Goal: Communication & Community: Share content

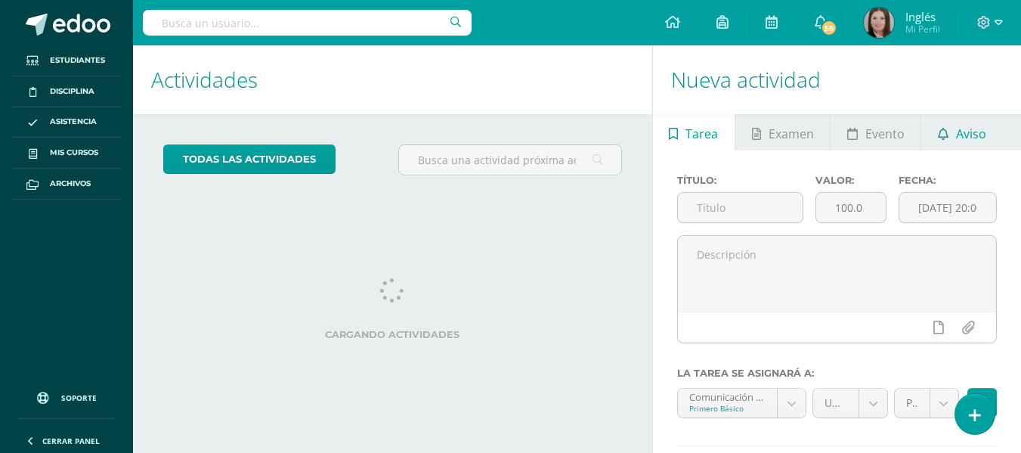
click at [957, 134] on span "Aviso" at bounding box center [971, 134] width 30 height 36
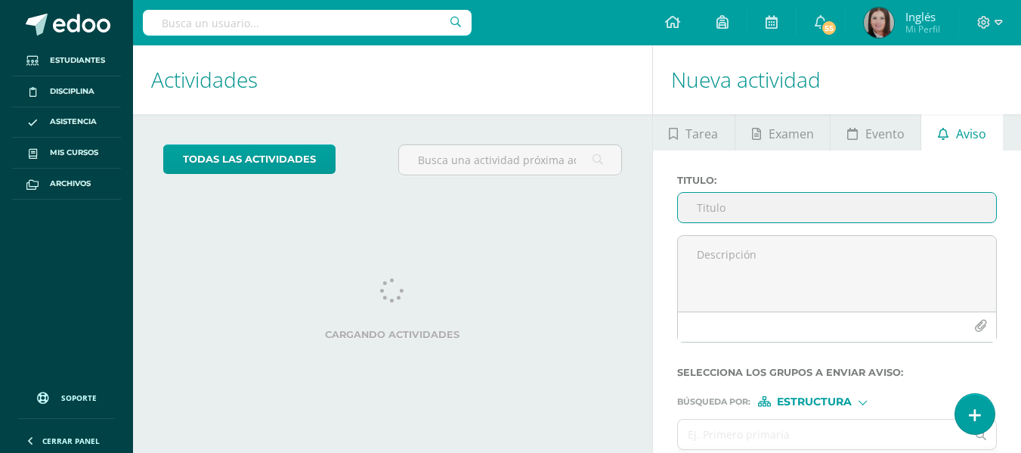
scroll to position [72, 0]
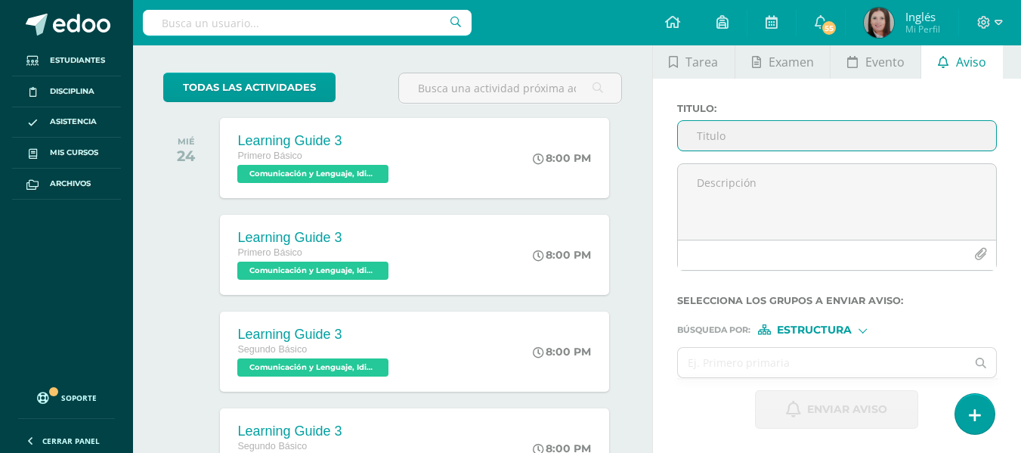
paste input "Worksheet ; present passive, past passive, perfect passive"
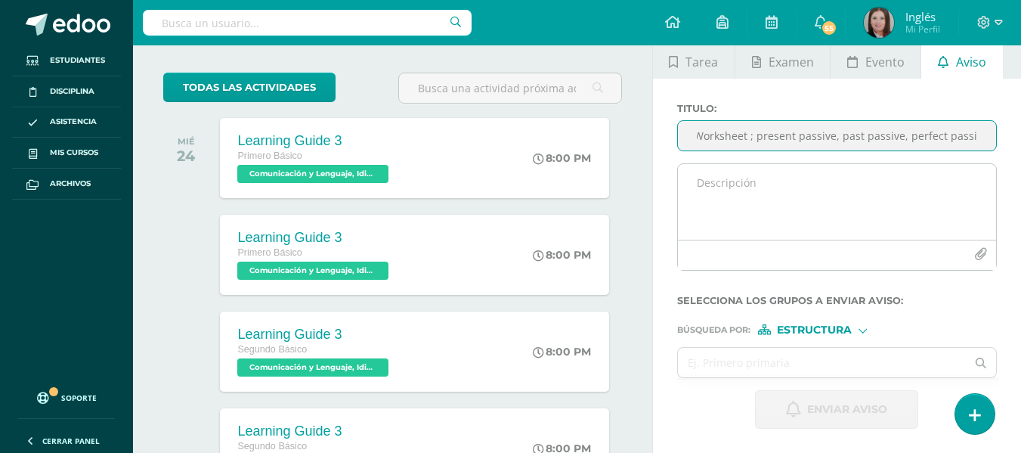
type input "Worksheet ; present passive, past passive, perfect passive"
click at [725, 184] on textarea at bounding box center [837, 202] width 318 height 76
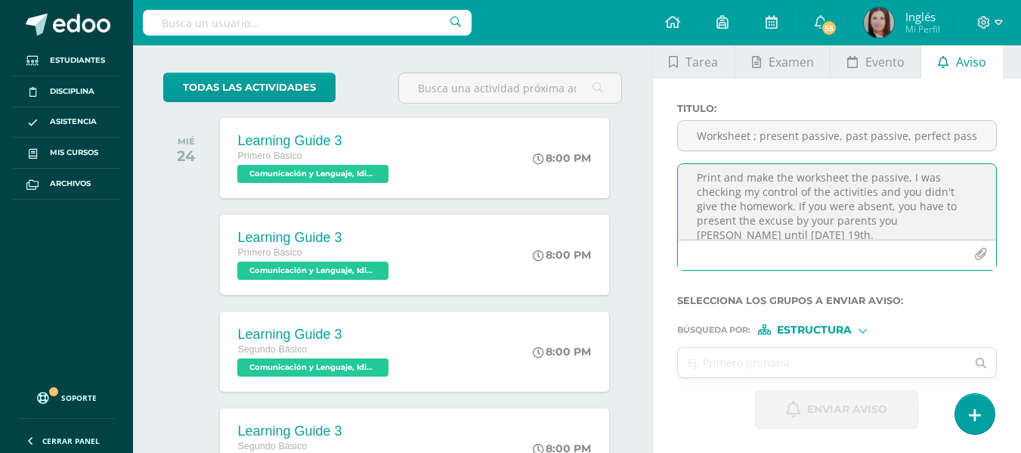
scroll to position [0, 0]
click at [844, 183] on textarea "Print and make the worksheet the passive, I was checking my control of the acti…" at bounding box center [837, 202] width 318 height 76
click at [939, 196] on textarea "Print and make the worksheet of Grammar: the passive, I was checking my control…" at bounding box center [837, 202] width 318 height 76
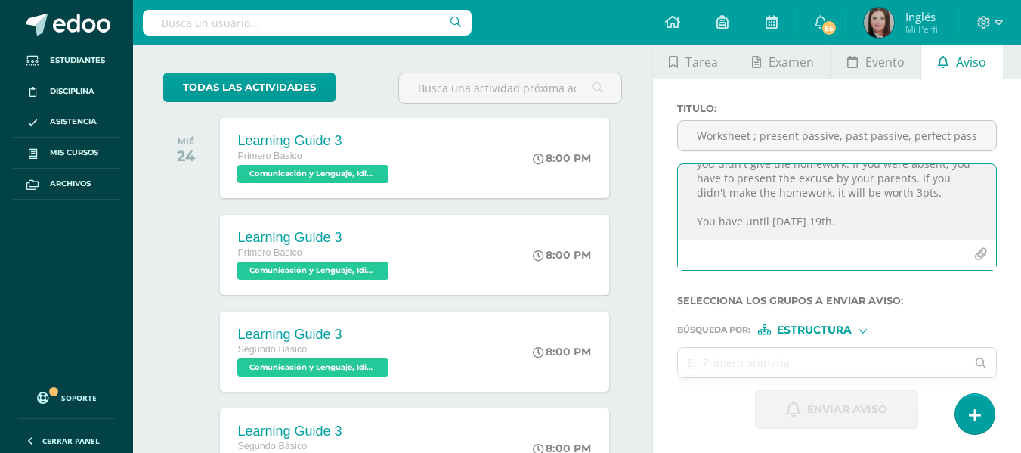
scroll to position [62, 0]
click at [822, 209] on textarea "Print and make the worksheet of Grammar: the passive, I was checking my control…" at bounding box center [837, 202] width 318 height 76
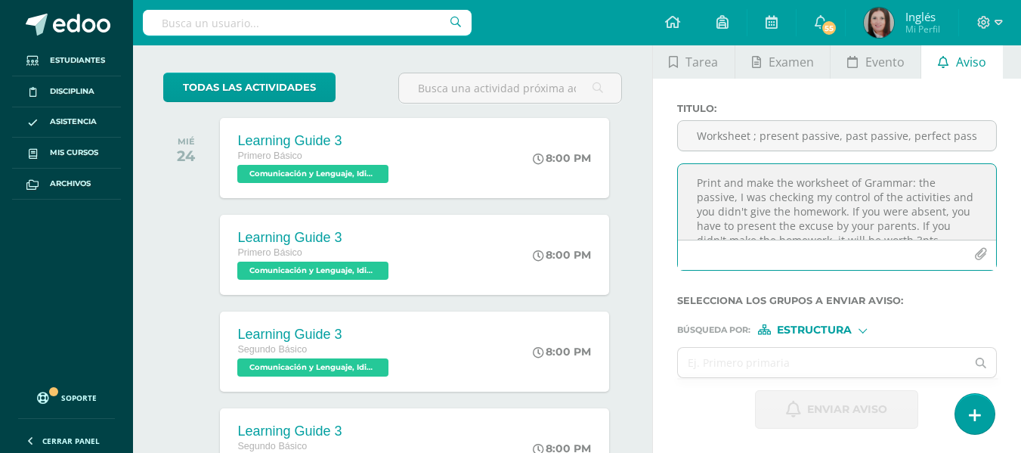
scroll to position [30, 0]
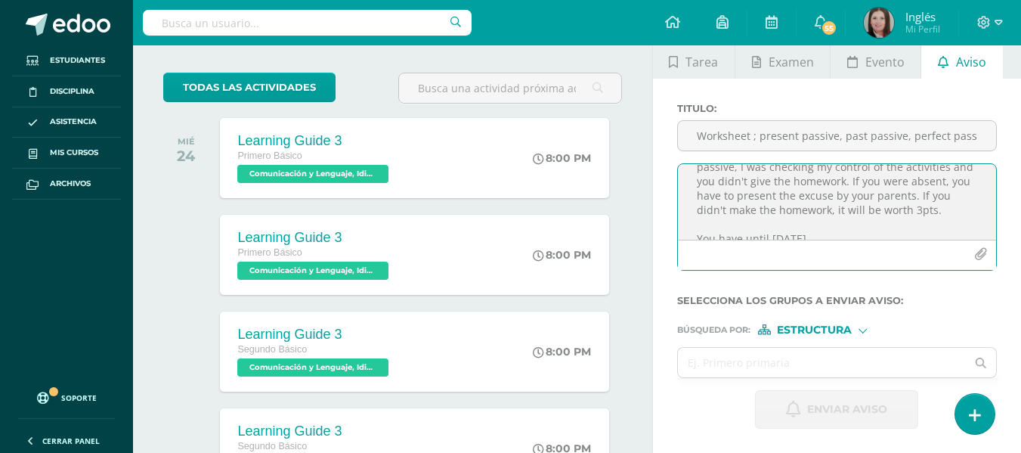
click at [930, 214] on textarea "Print and make the worksheet of Grammar: the passive, I was checking my control…" at bounding box center [837, 202] width 318 height 76
click at [859, 213] on textarea "Print and make the worksheet of Grammar: the passive, I was checking my control…" at bounding box center [837, 202] width 318 height 76
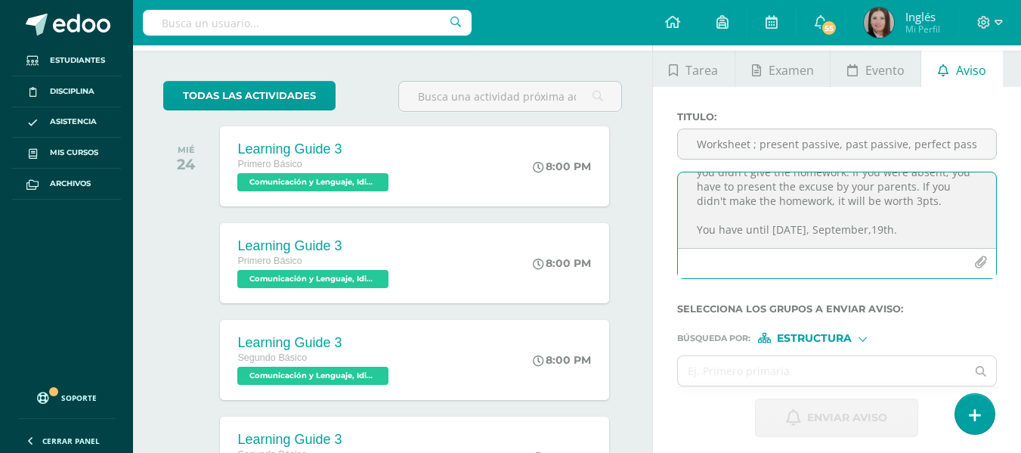
scroll to position [151, 0]
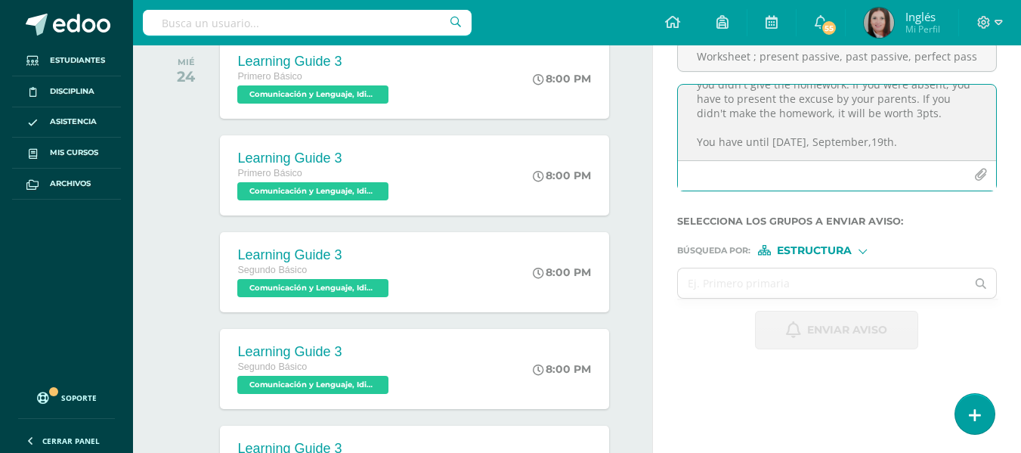
type textarea "Print and make the worksheet of Grammar: the passive, I was checking my control…"
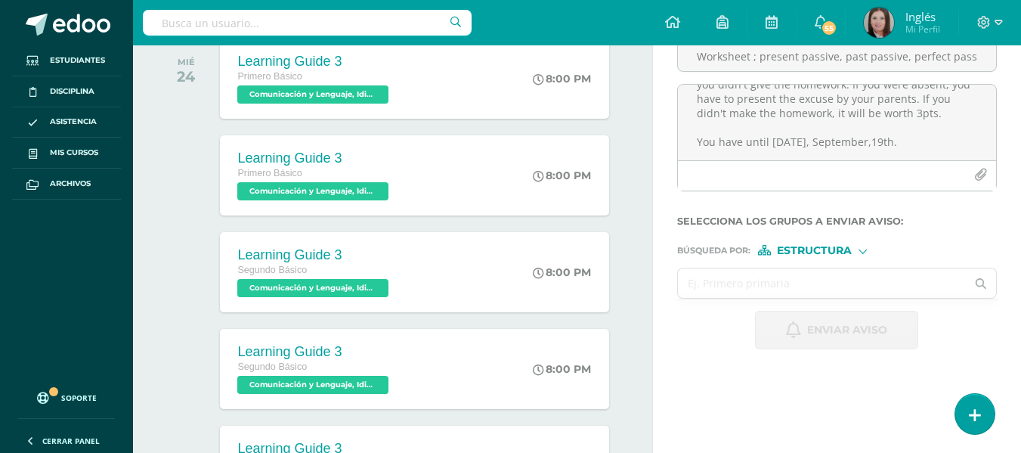
click at [798, 277] on input "text" at bounding box center [822, 282] width 289 height 29
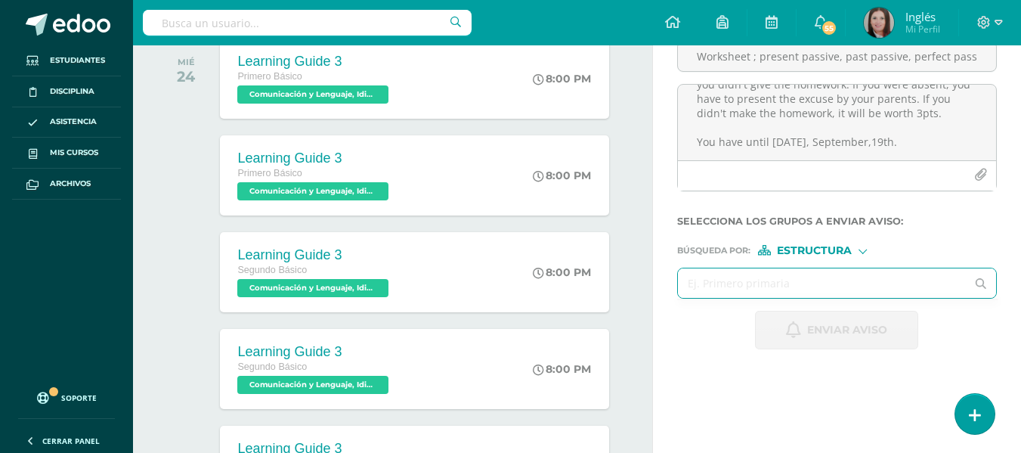
click at [804, 251] on span "Estructura" at bounding box center [814, 250] width 75 height 8
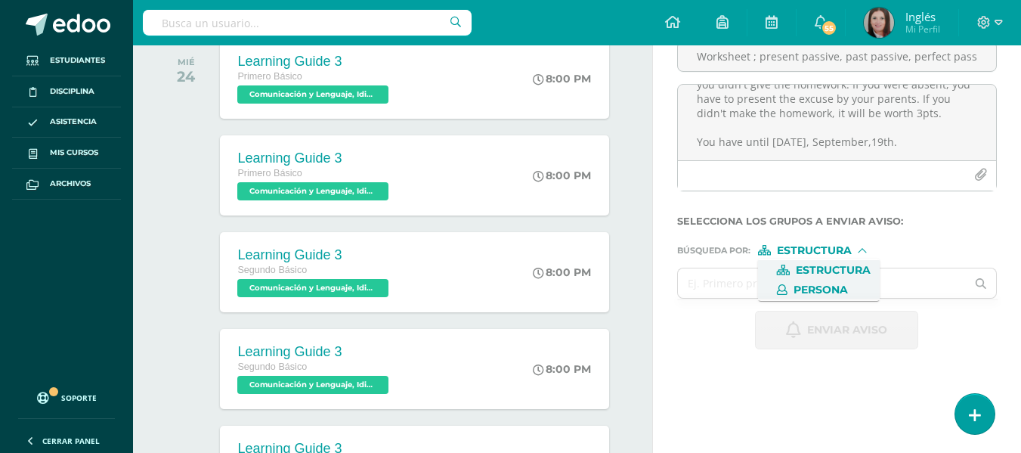
click at [804, 288] on span "Persona" at bounding box center [820, 290] width 54 height 8
click at [738, 288] on input "text" at bounding box center [822, 282] width 289 height 29
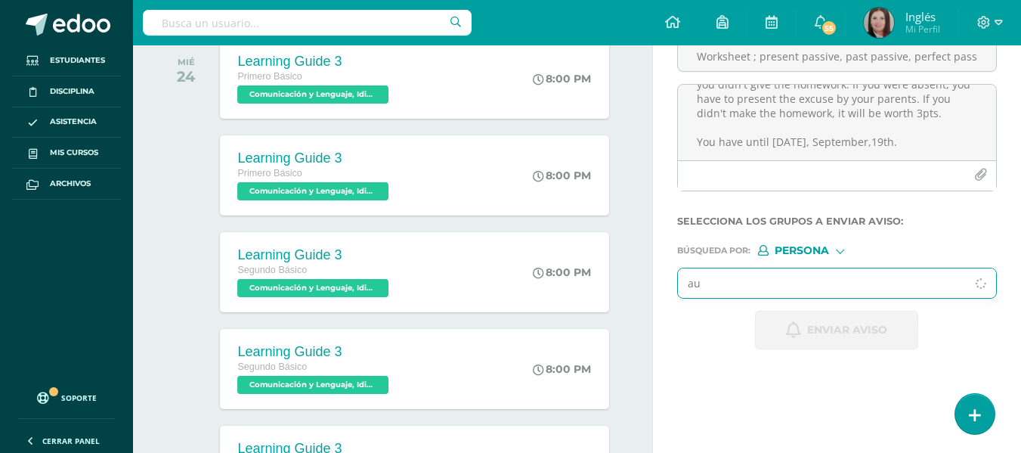
type input "a"
click at [723, 365] on div "Titulo : Worksheet ; present passive, past passive, perfect passive Print and m…" at bounding box center [837, 186] width 368 height 374
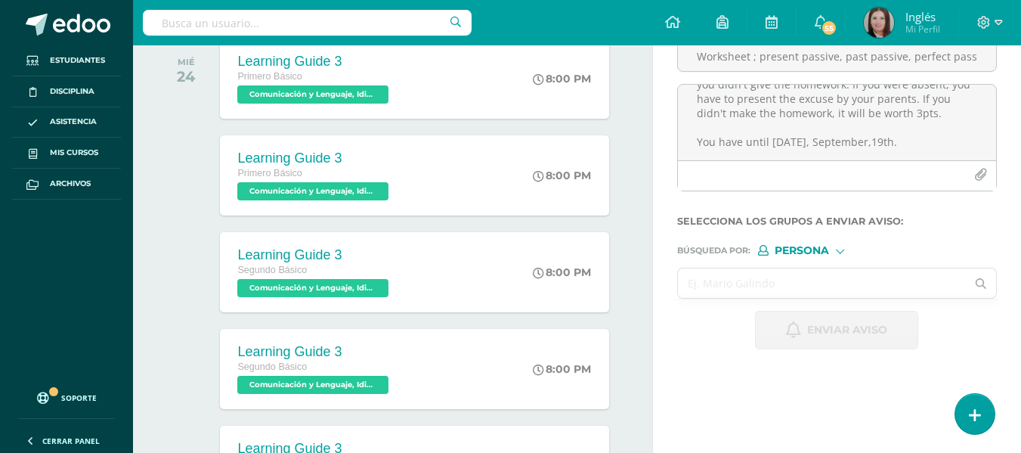
click at [729, 277] on input "text" at bounding box center [822, 282] width 289 height 29
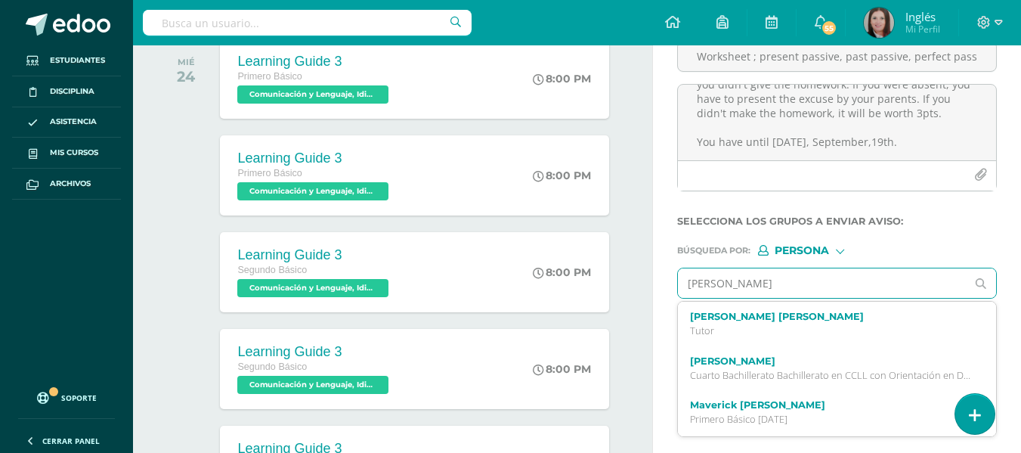
type input "auceda ramirez"
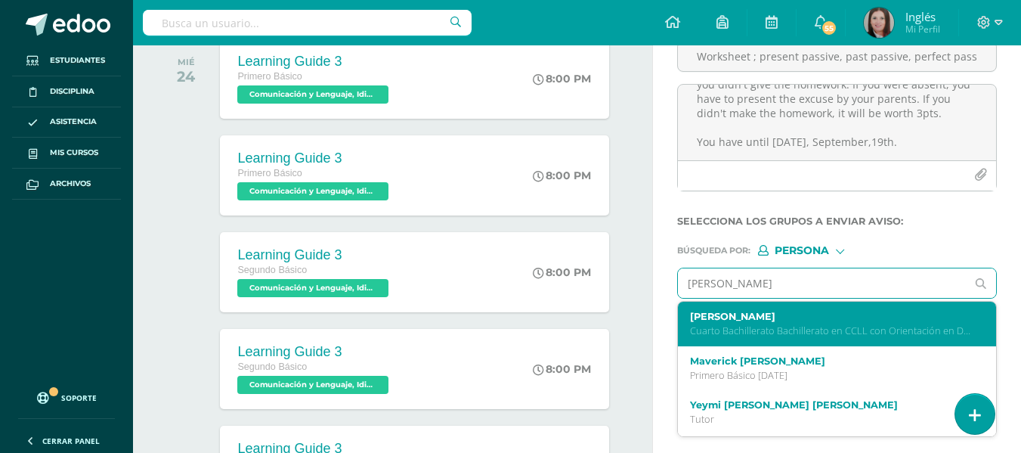
click at [716, 309] on div "Leandro Imanol Auceda Ramírez Cuarto Bachillerato Bachillerato en CCLL con Orie…" at bounding box center [837, 324] width 318 height 45
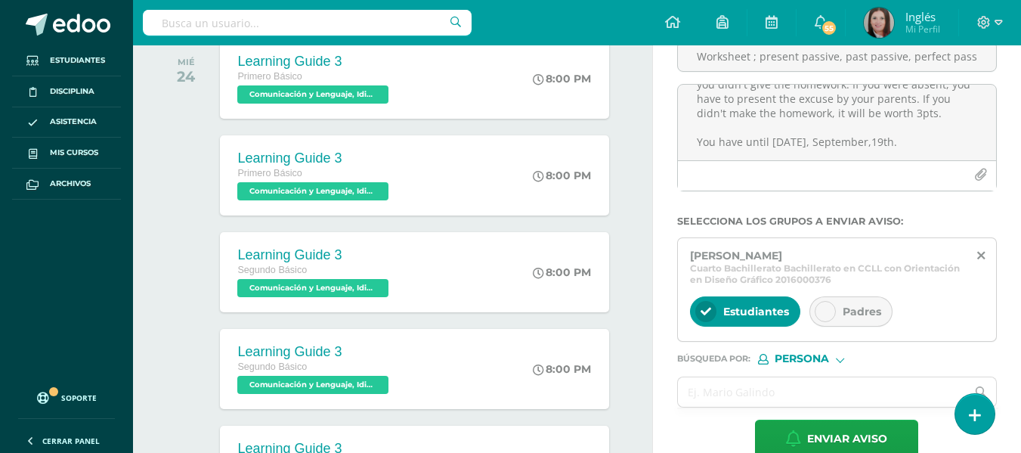
click at [826, 309] on icon at bounding box center [825, 311] width 11 height 11
click at [728, 390] on input "text" at bounding box center [822, 391] width 289 height 29
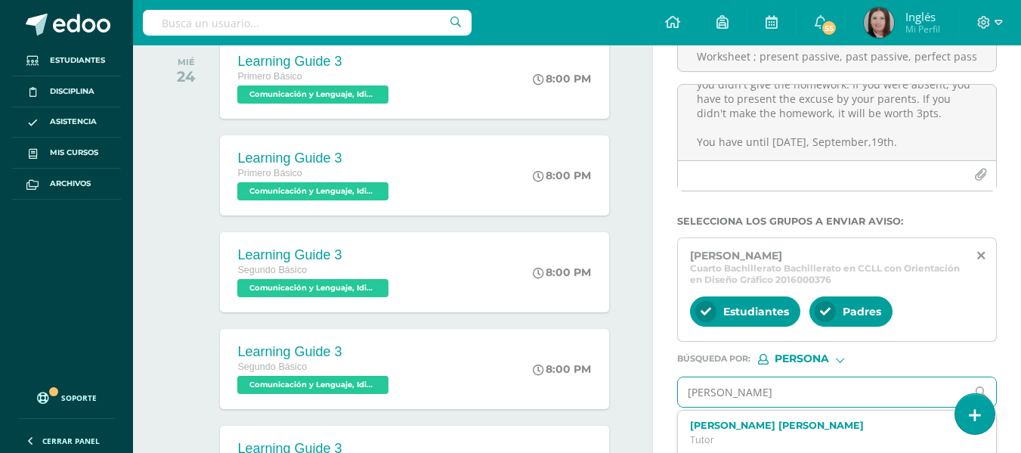
type input "garcia batres"
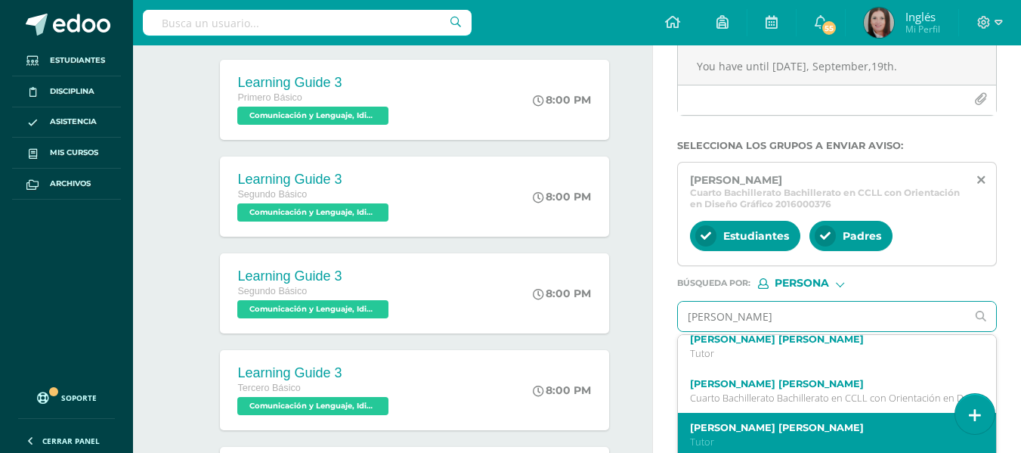
scroll to position [76, 0]
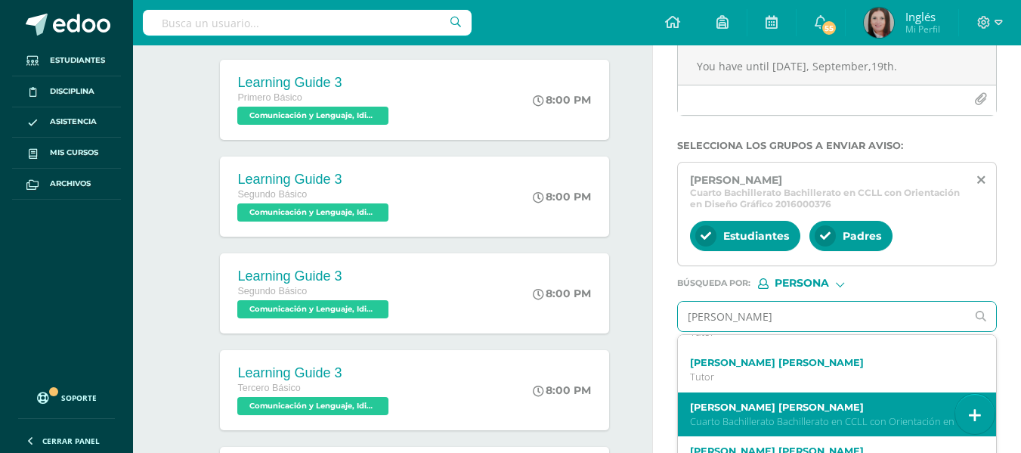
click at [830, 412] on label "Gabriel Oswaldo García Batres" at bounding box center [831, 406] width 283 height 11
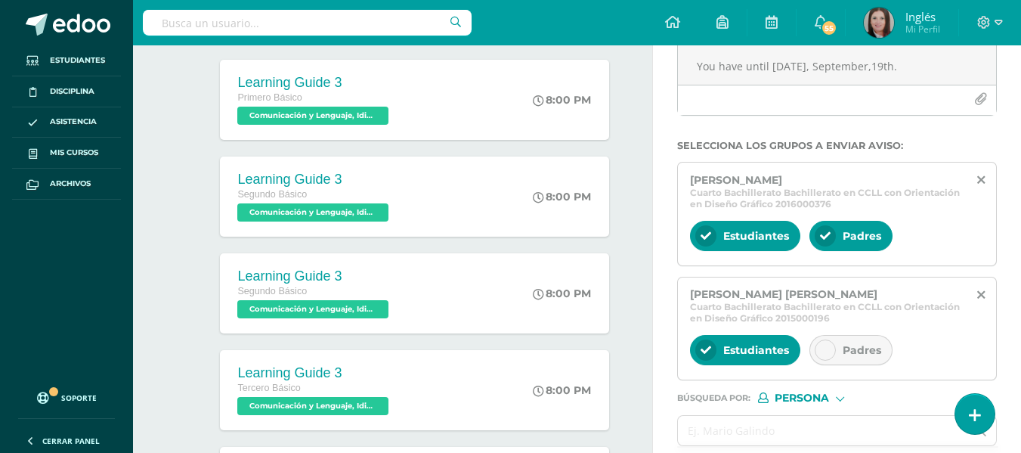
scroll to position [0, 0]
click at [820, 349] on icon at bounding box center [825, 350] width 11 height 11
click at [753, 431] on input "text" at bounding box center [822, 430] width 289 height 29
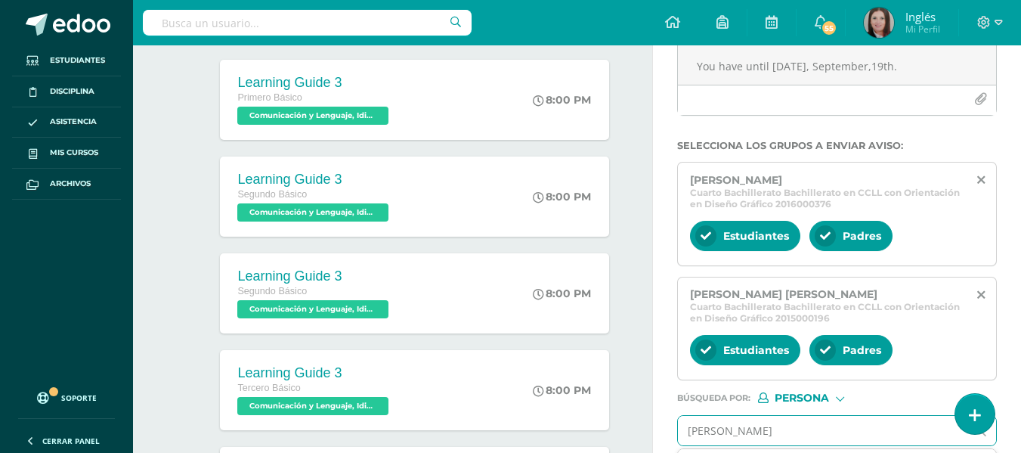
type input "andres emmanuel"
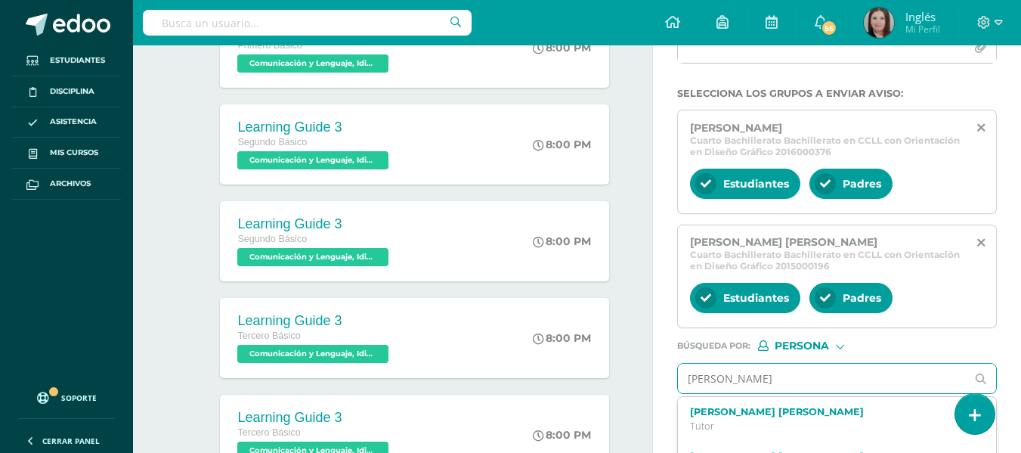
scroll to position [378, 0]
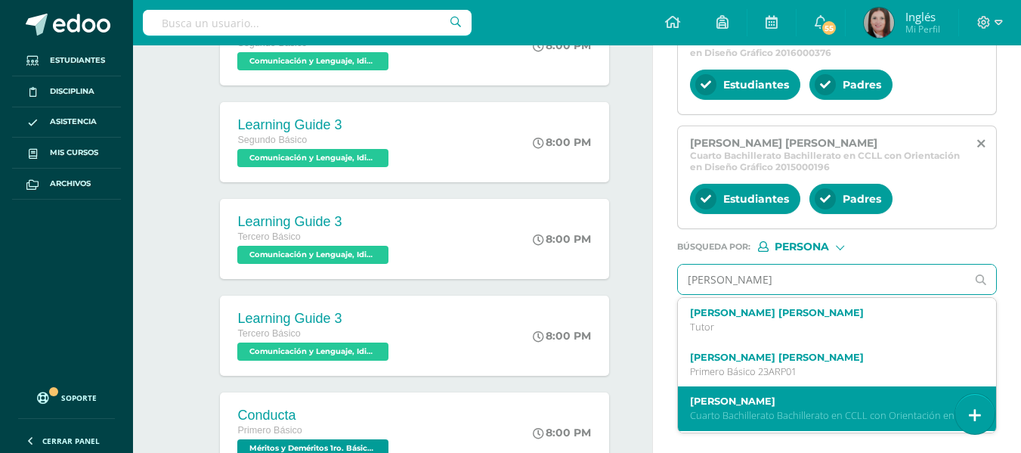
click at [796, 410] on p "Cuarto Bachillerato Bachillerato en CCLL con Orientación en Diseño Gráfico 2016…" at bounding box center [831, 415] width 283 height 13
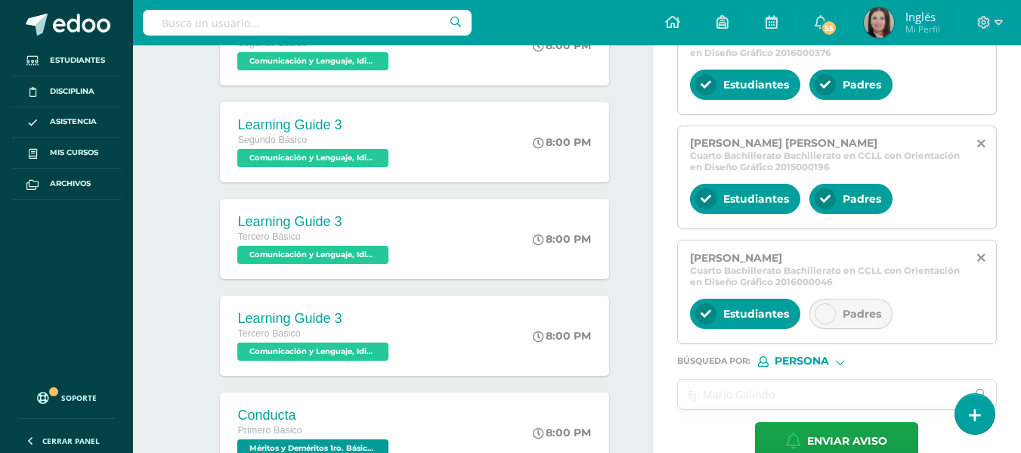
click at [829, 313] on icon at bounding box center [825, 313] width 11 height 11
click at [719, 398] on input "text" at bounding box center [822, 393] width 289 height 29
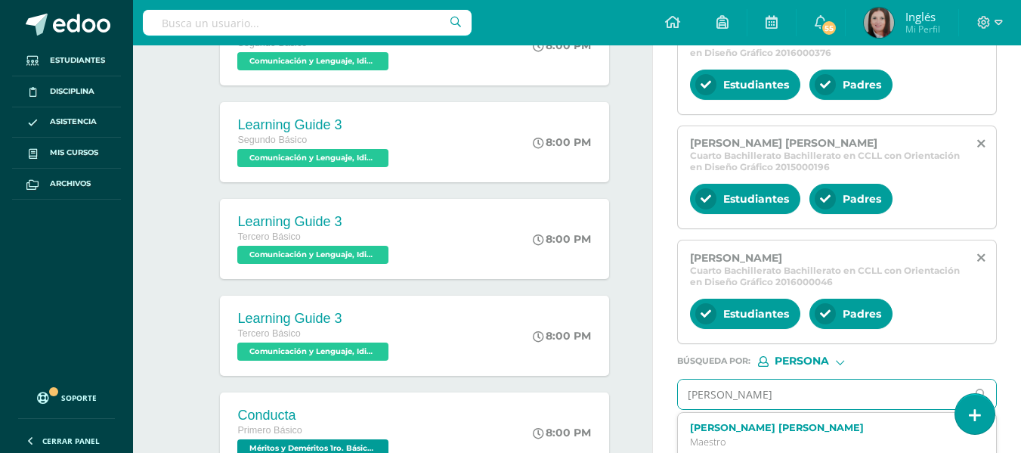
type input "karen ivon mejia"
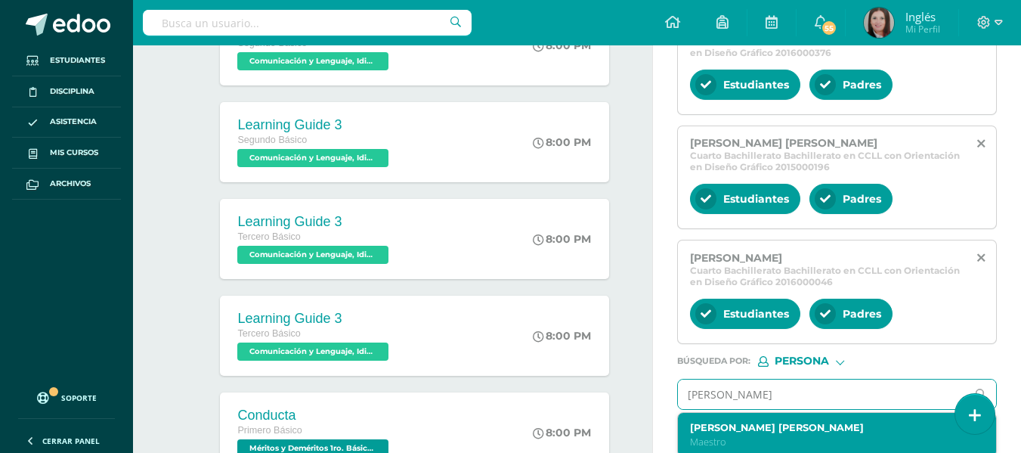
click at [722, 433] on div "Karen Ivon Mejia Garcia Maestro" at bounding box center [831, 435] width 283 height 26
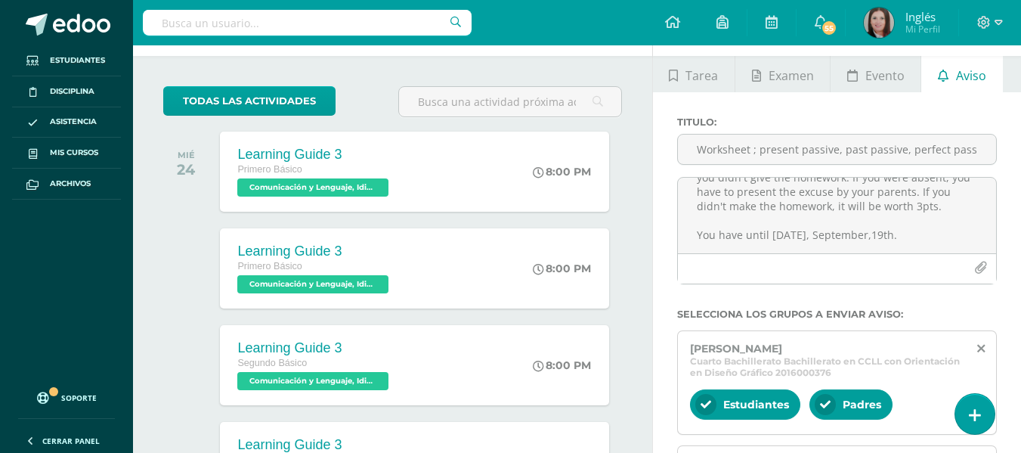
scroll to position [0, 0]
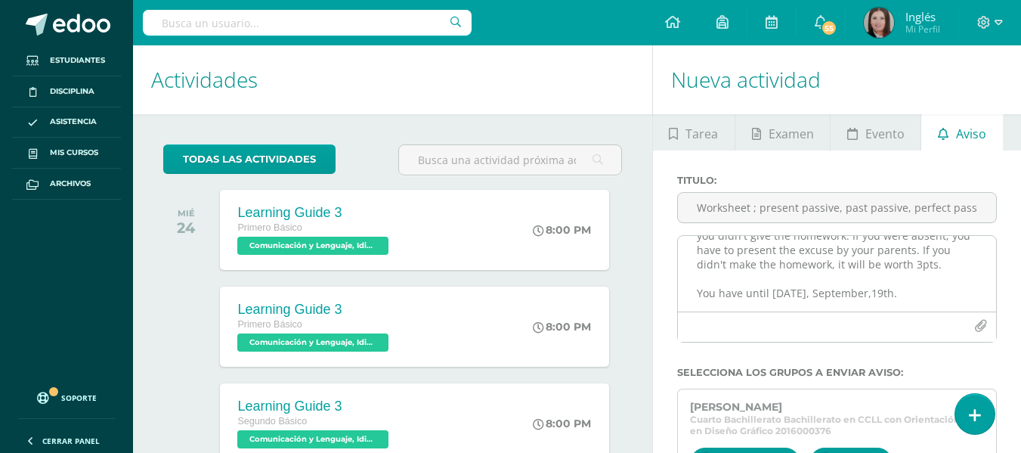
click at [911, 275] on textarea "Print and make the worksheet of Grammar: the passive, I was checking my control…" at bounding box center [837, 274] width 318 height 76
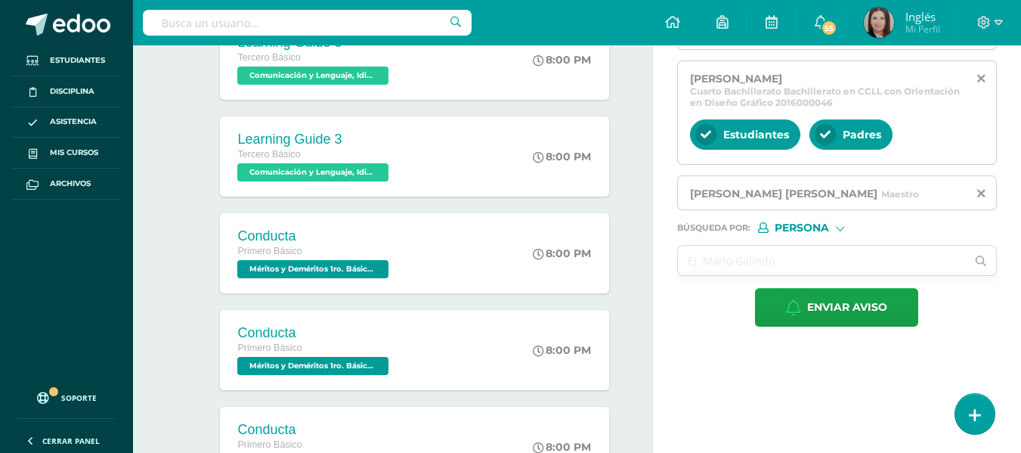
scroll to position [680, 0]
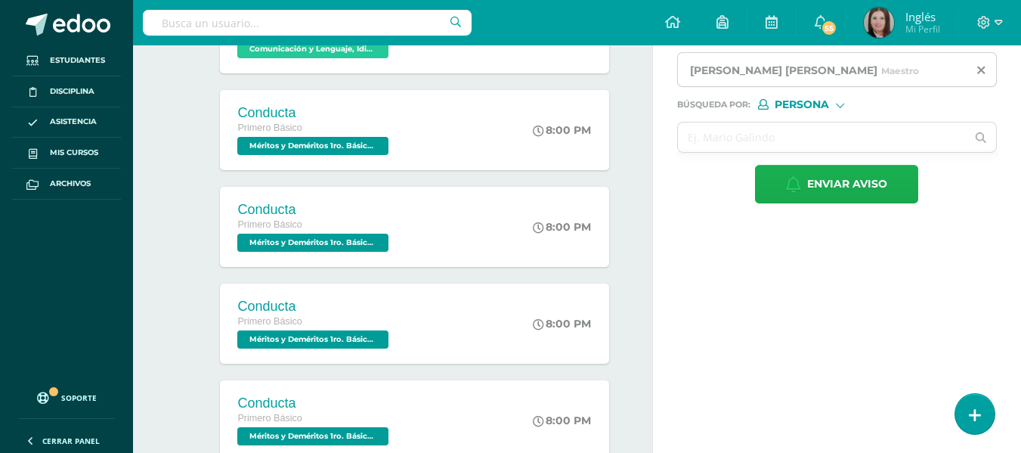
type textarea "Print and make the worksheet of Grammar: the passive, I was checking my control…"
click at [811, 187] on span "Enviar aviso" at bounding box center [847, 183] width 80 height 37
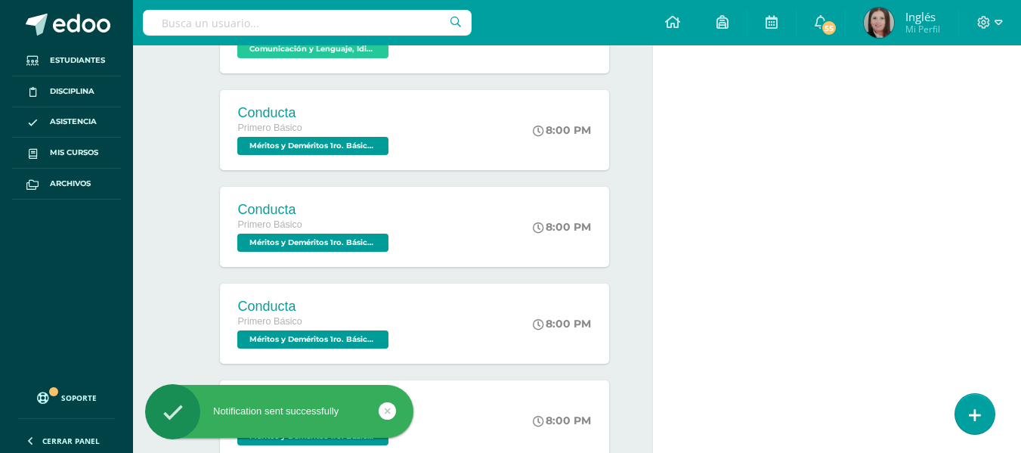
scroll to position [0, 0]
click at [1000, 22] on icon at bounding box center [998, 23] width 8 height 14
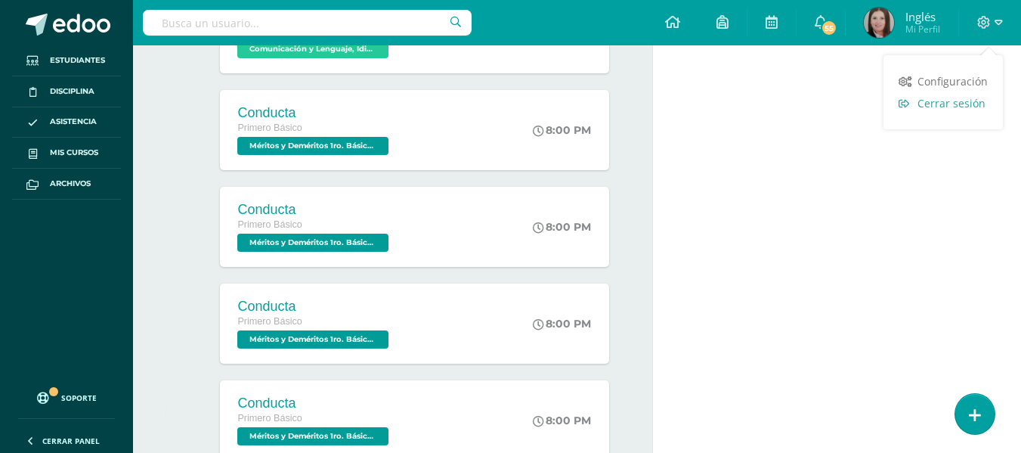
click at [936, 110] on span "Cerrar sesión" at bounding box center [951, 103] width 68 height 14
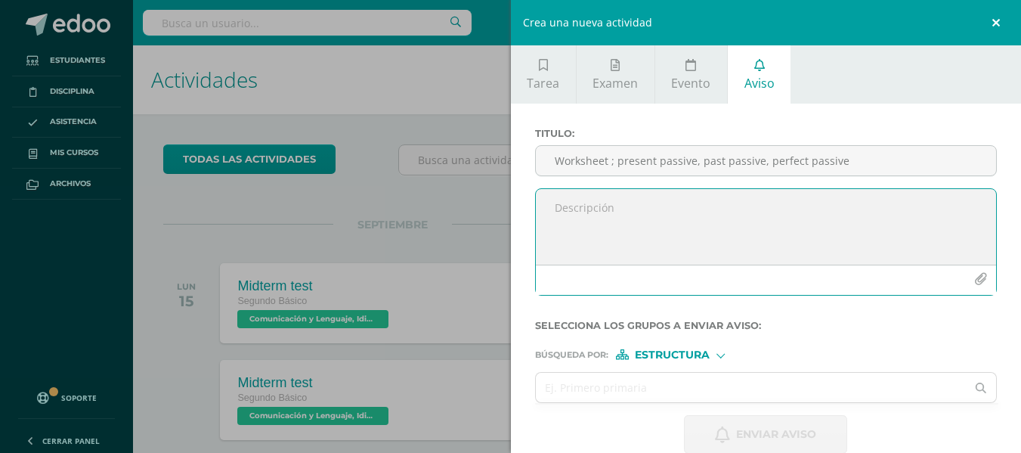
click at [498, 26] on link at bounding box center [998, 22] width 45 height 45
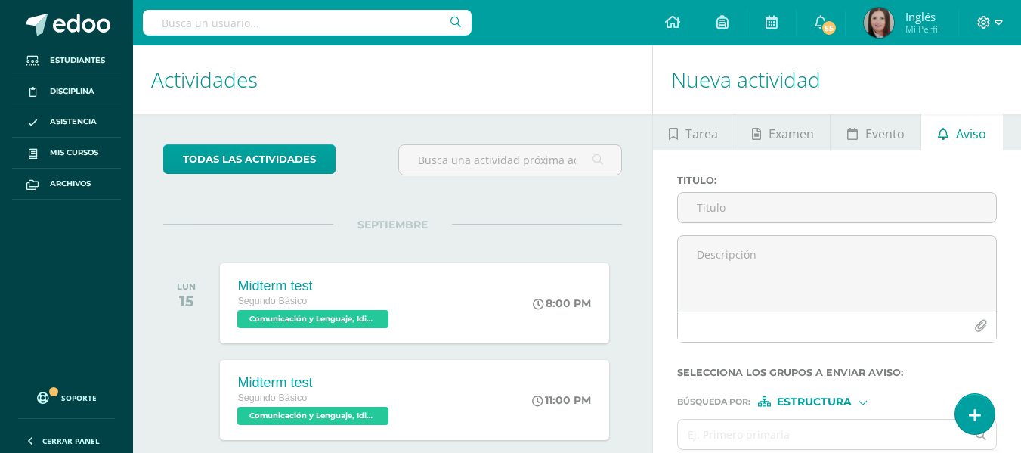
click at [498, 18] on icon at bounding box center [998, 23] width 8 height 14
click at [498, 107] on span "Cerrar sesión" at bounding box center [951, 103] width 68 height 14
